Goal: Information Seeking & Learning: Learn about a topic

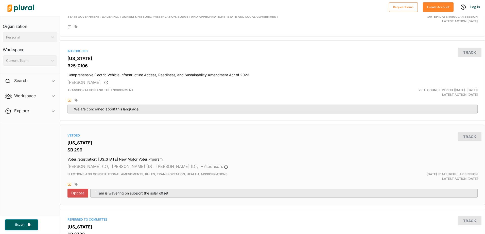
scroll to position [228, 0]
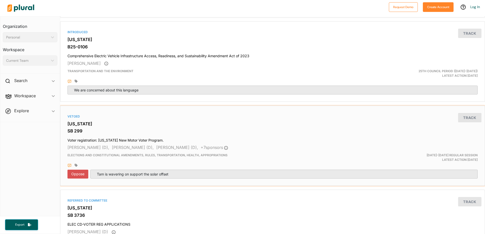
click at [84, 123] on h3 "[US_STATE]" at bounding box center [272, 123] width 410 height 5
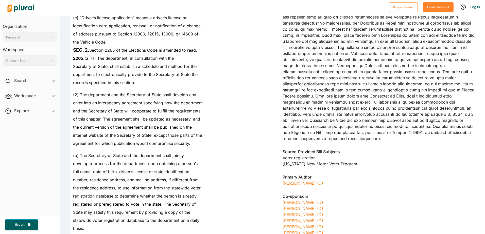
scroll to position [25, 0]
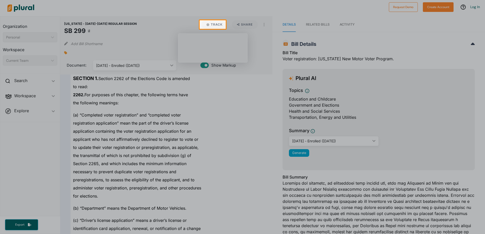
click at [213, 122] on div at bounding box center [242, 131] width 485 height 205
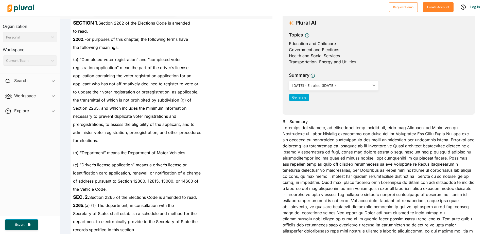
scroll to position [25, 0]
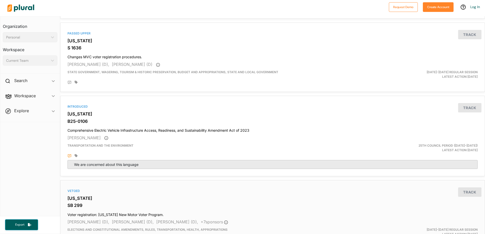
scroll to position [203, 0]
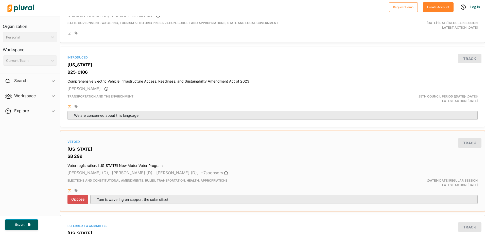
click at [103, 159] on h3 "SB 299" at bounding box center [272, 156] width 410 height 5
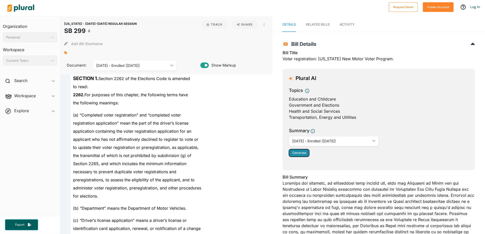
click at [302, 154] on span "Generate" at bounding box center [299, 153] width 14 height 4
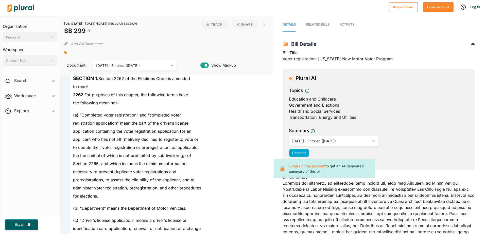
click at [389, 119] on div "Transportation, Energy and Utilities" at bounding box center [379, 117] width 180 height 6
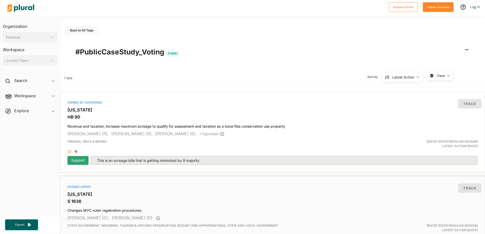
click at [104, 200] on h3 "S 1636" at bounding box center [272, 201] width 410 height 5
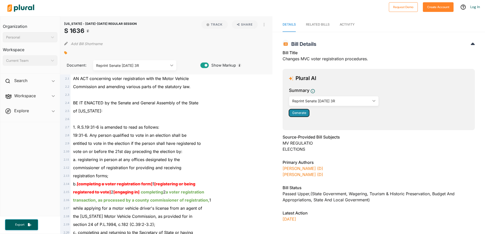
click at [297, 116] on button "Generate" at bounding box center [299, 113] width 20 height 8
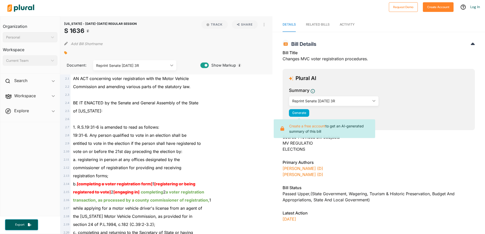
click at [441, 121] on div "Plural AI Summary Reprint Senate 2/25/25 3R ic_keyboard_arrow_down Introduced I…" at bounding box center [378, 99] width 192 height 61
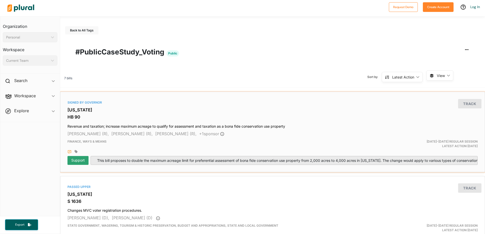
click at [127, 116] on h3 "HB 90" at bounding box center [272, 117] width 410 height 5
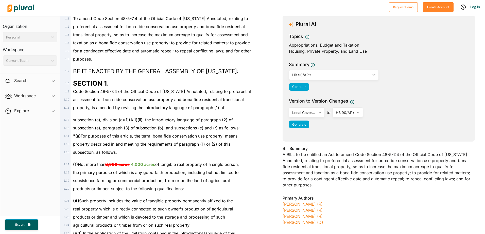
scroll to position [51, 0]
